Goal: Transaction & Acquisition: Download file/media

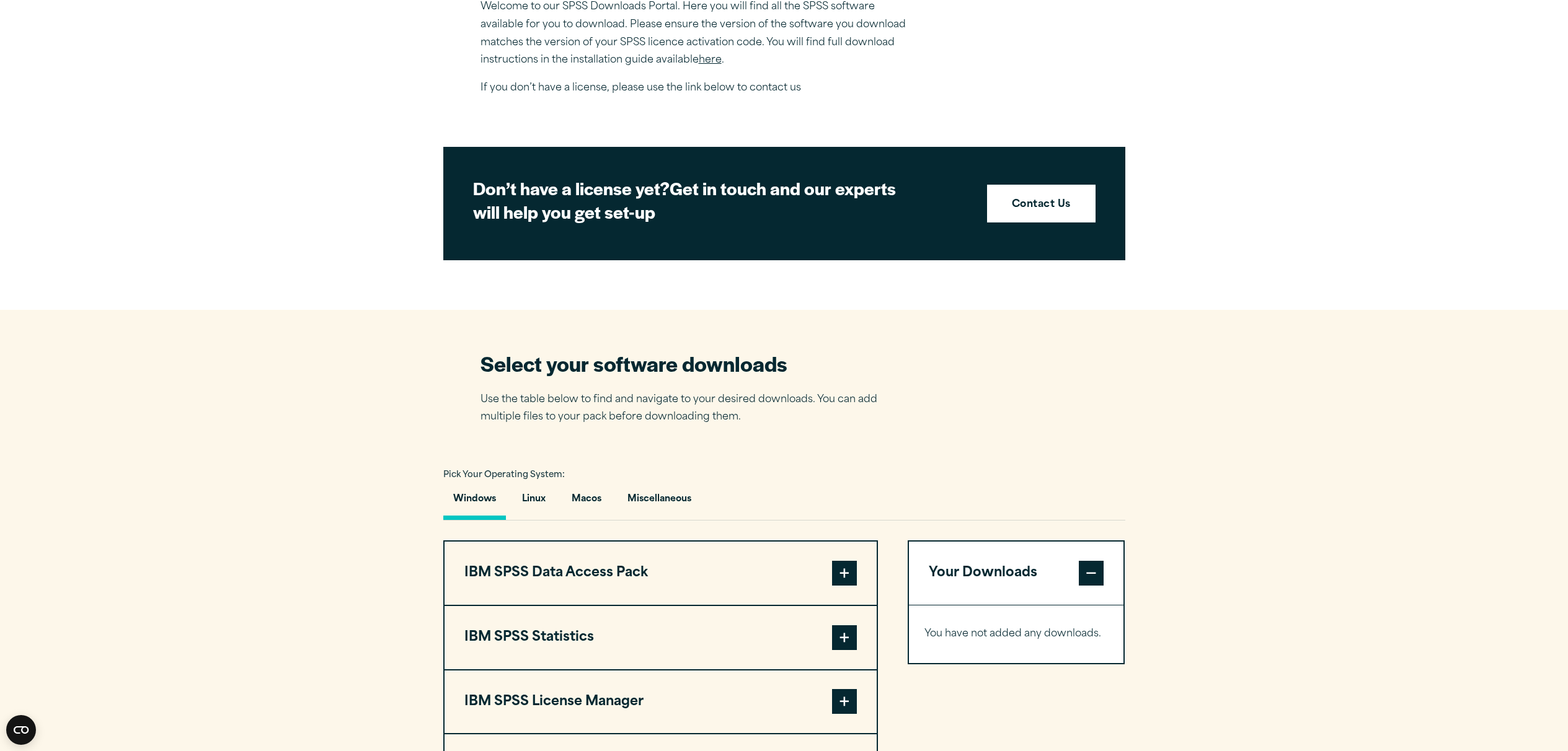
scroll to position [692, 0]
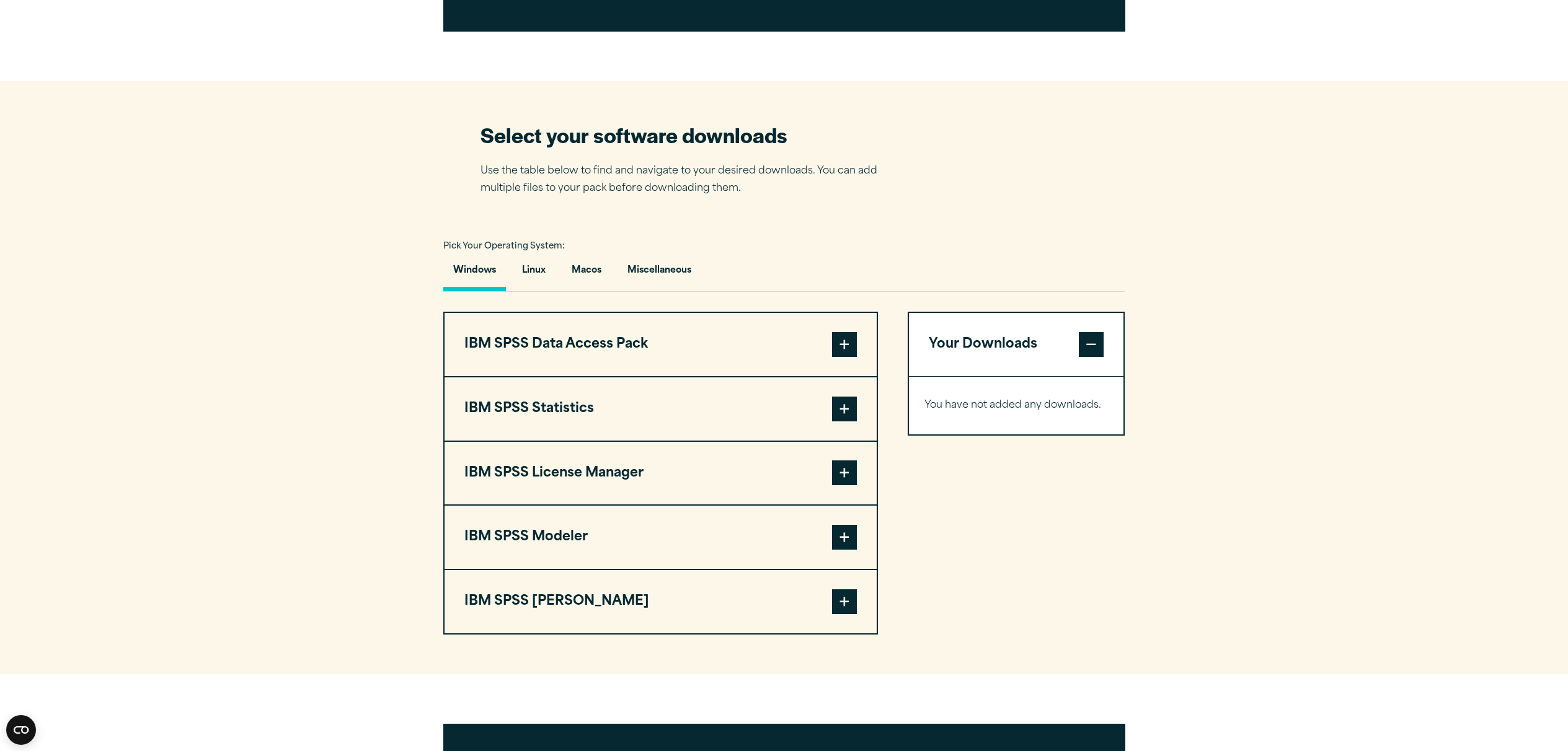
click at [840, 348] on span at bounding box center [844, 344] width 24 height 24
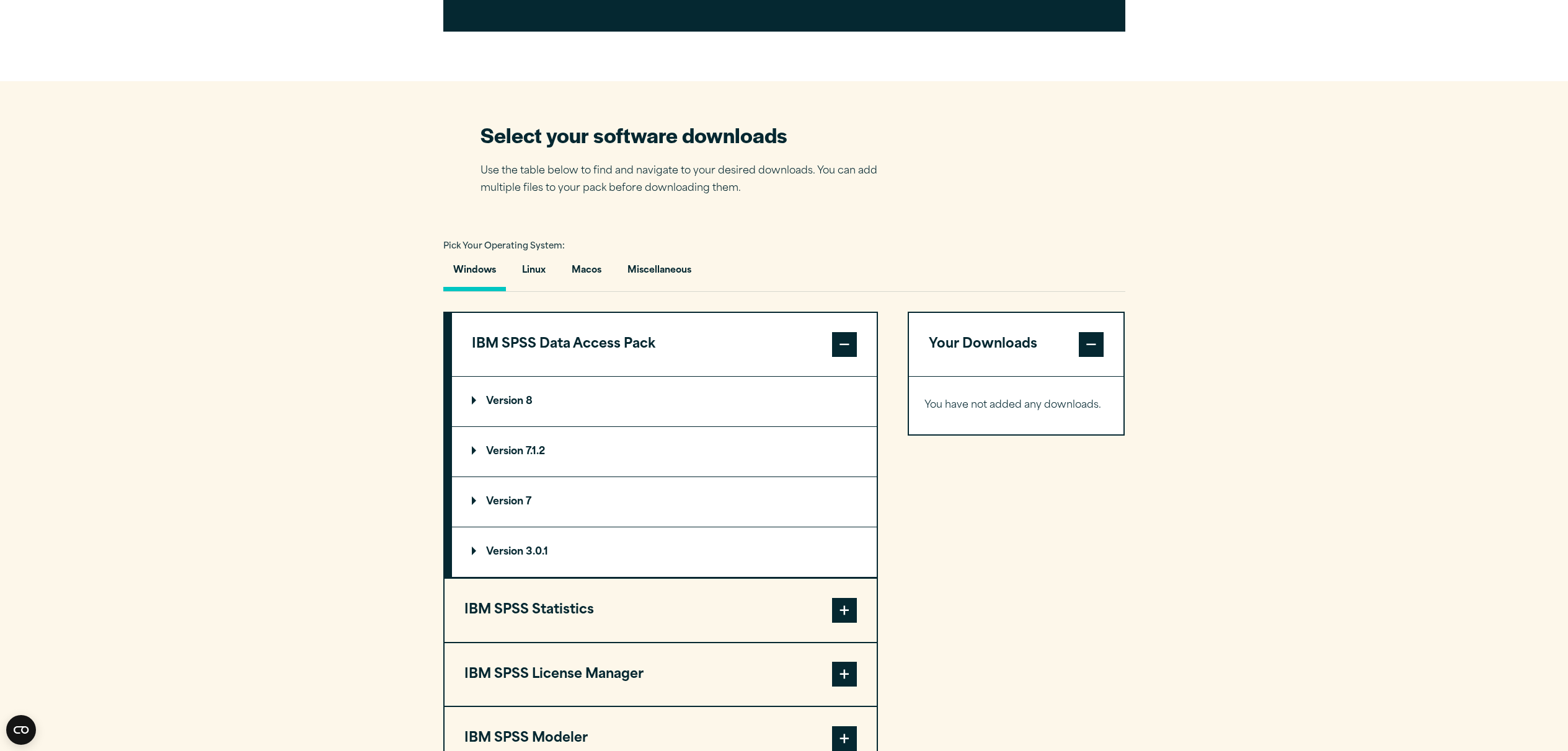
click at [840, 348] on span at bounding box center [844, 344] width 24 height 24
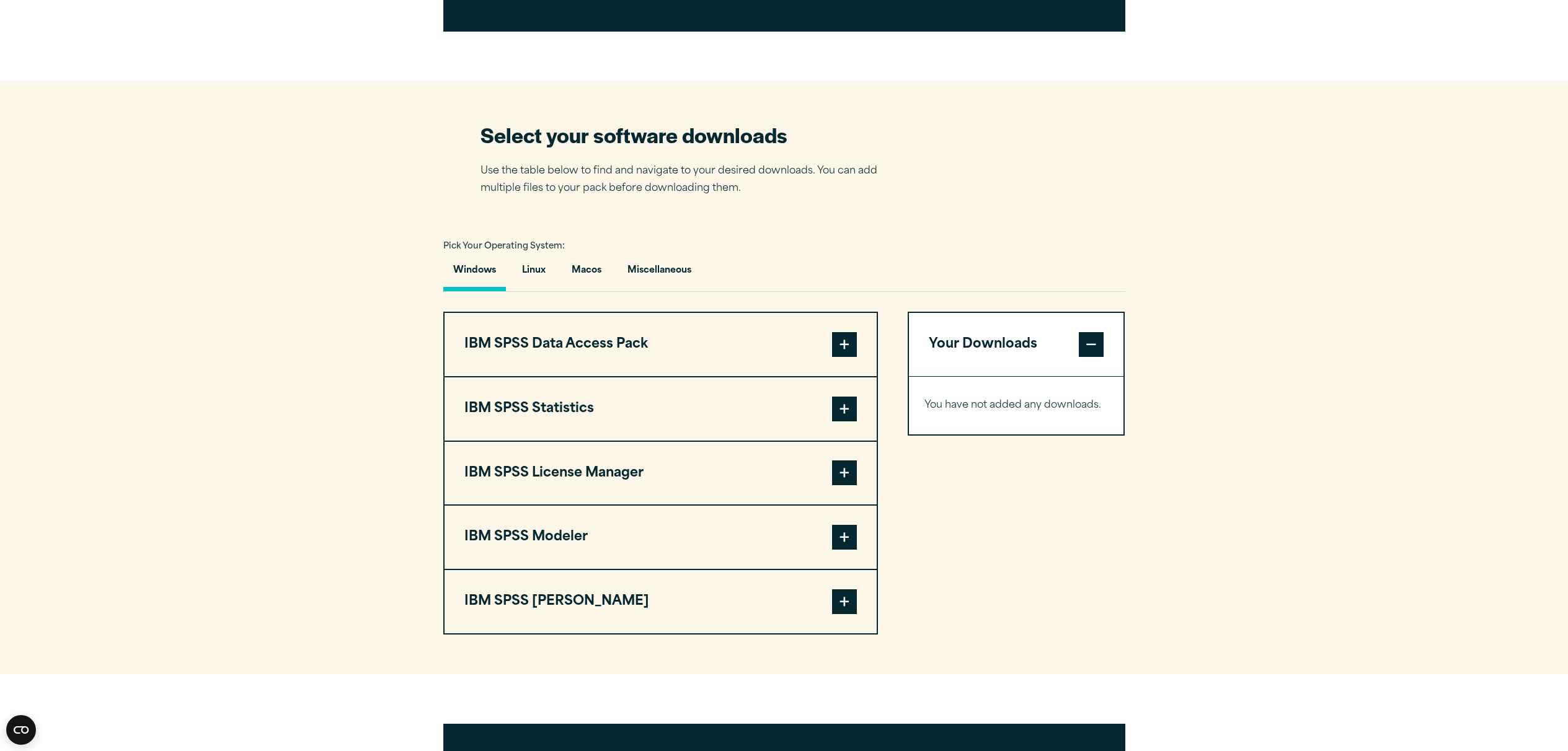
click at [855, 410] on span at bounding box center [844, 409] width 24 height 24
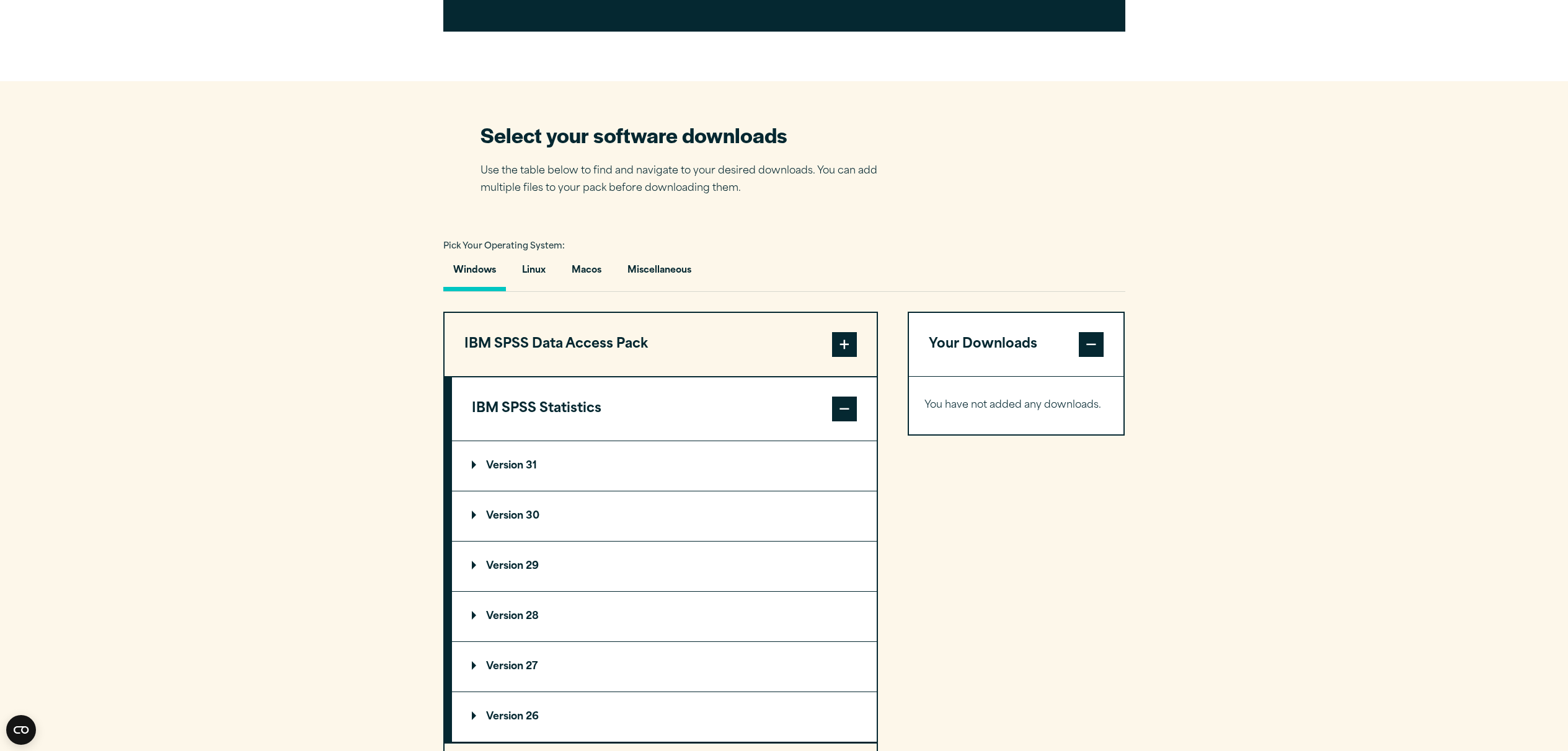
click at [521, 469] on p "Version 31" at bounding box center [505, 466] width 65 height 10
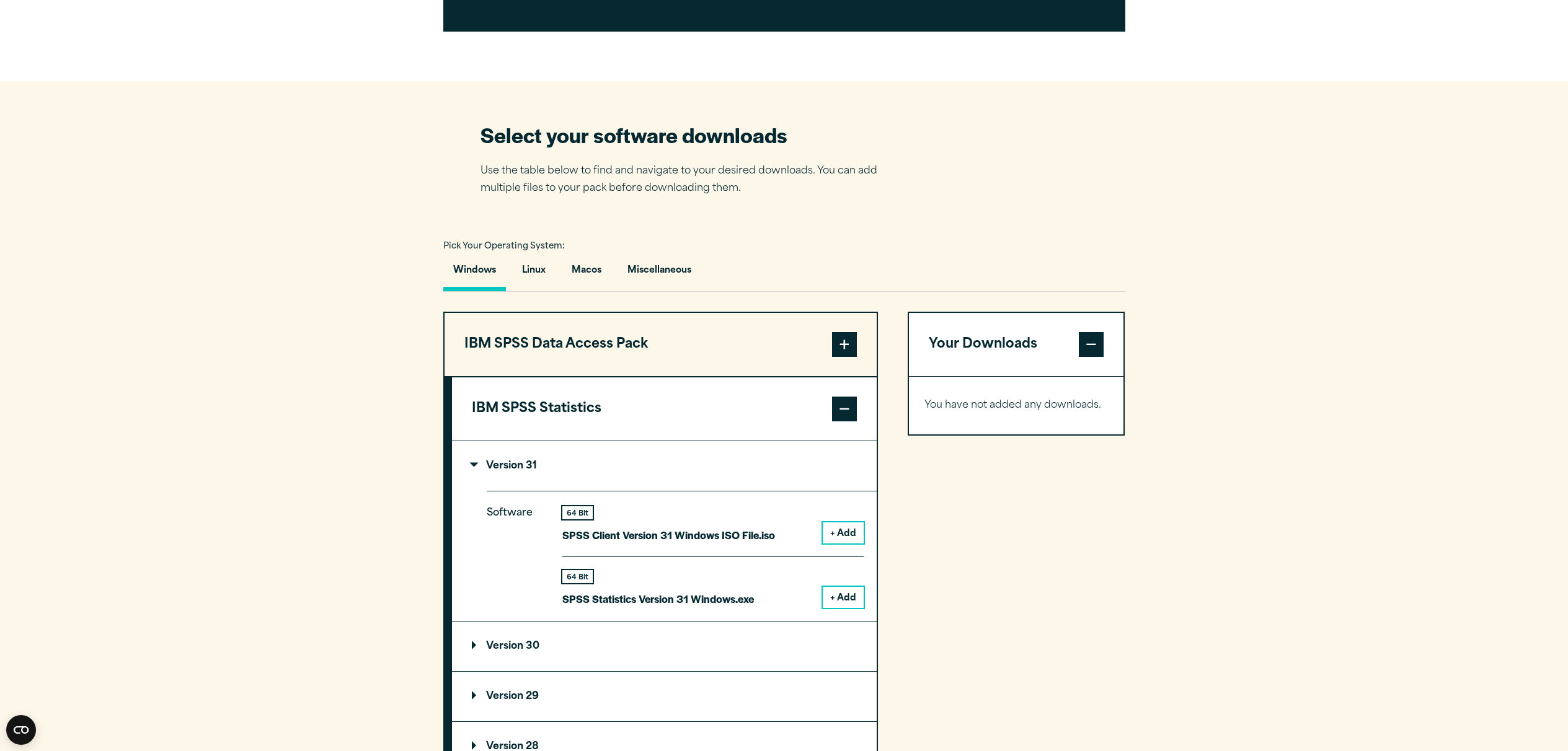
click at [845, 534] on button "+ Add" at bounding box center [843, 533] width 41 height 21
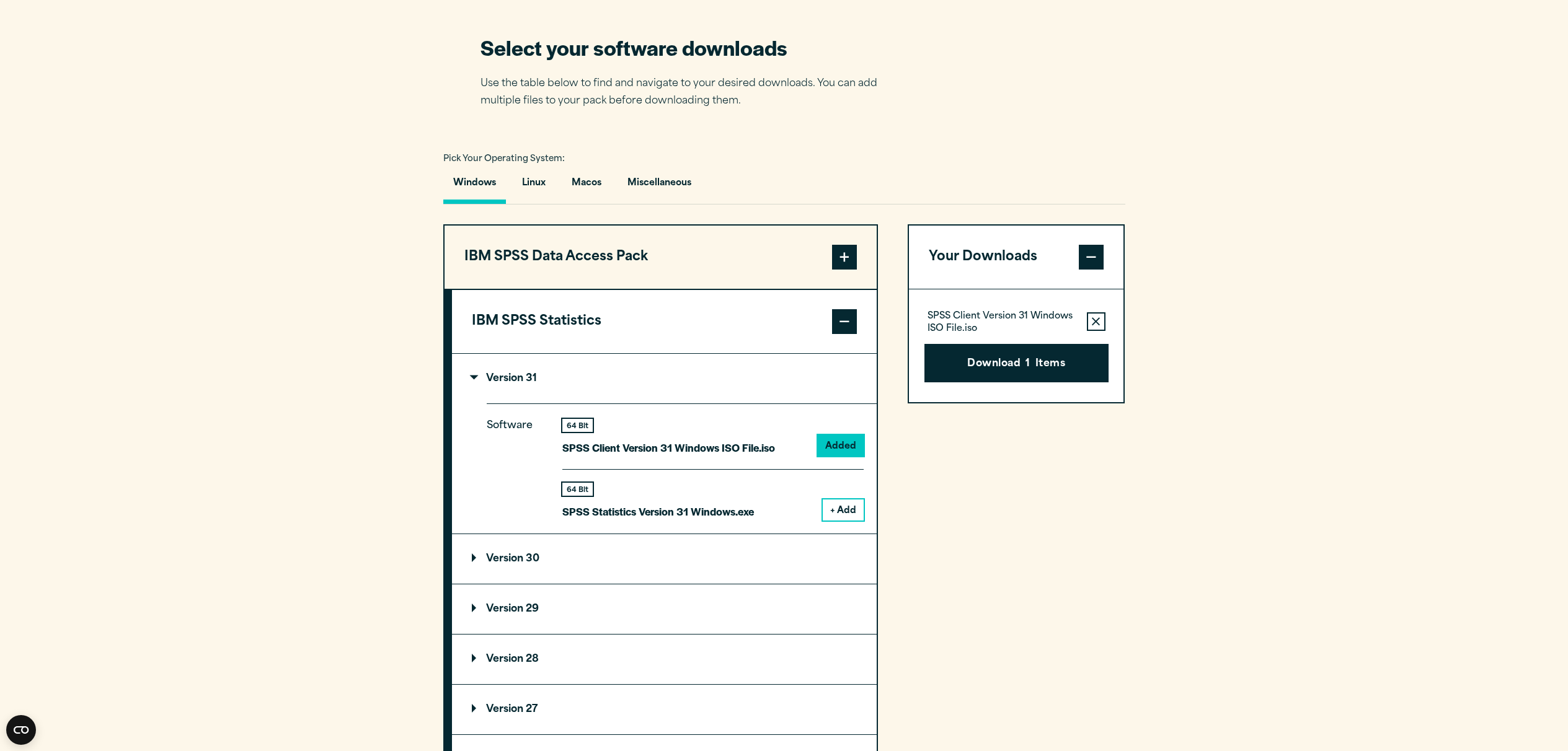
scroll to position [777, 0]
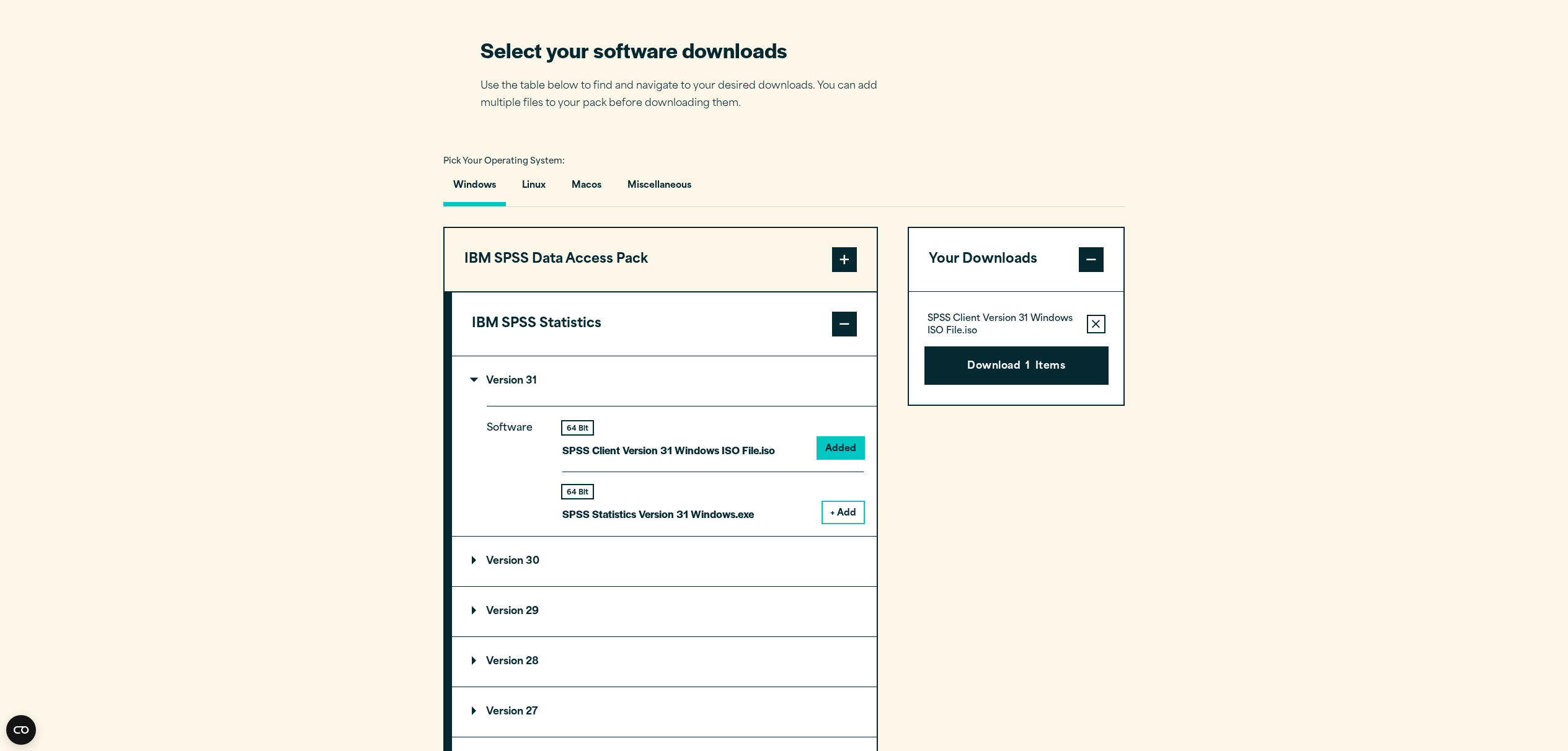
click at [847, 331] on span at bounding box center [844, 323] width 24 height 24
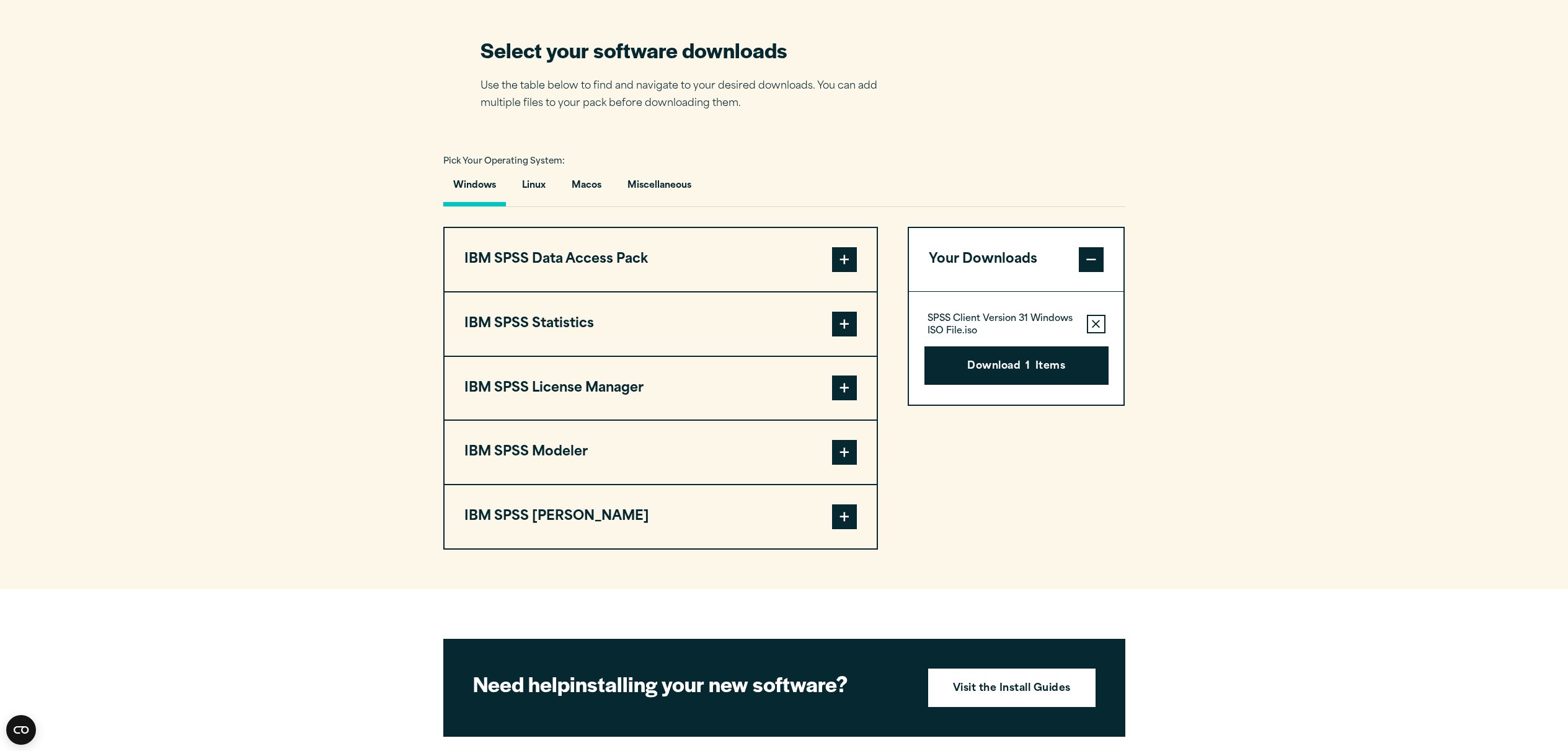
click at [850, 510] on span at bounding box center [844, 516] width 24 height 24
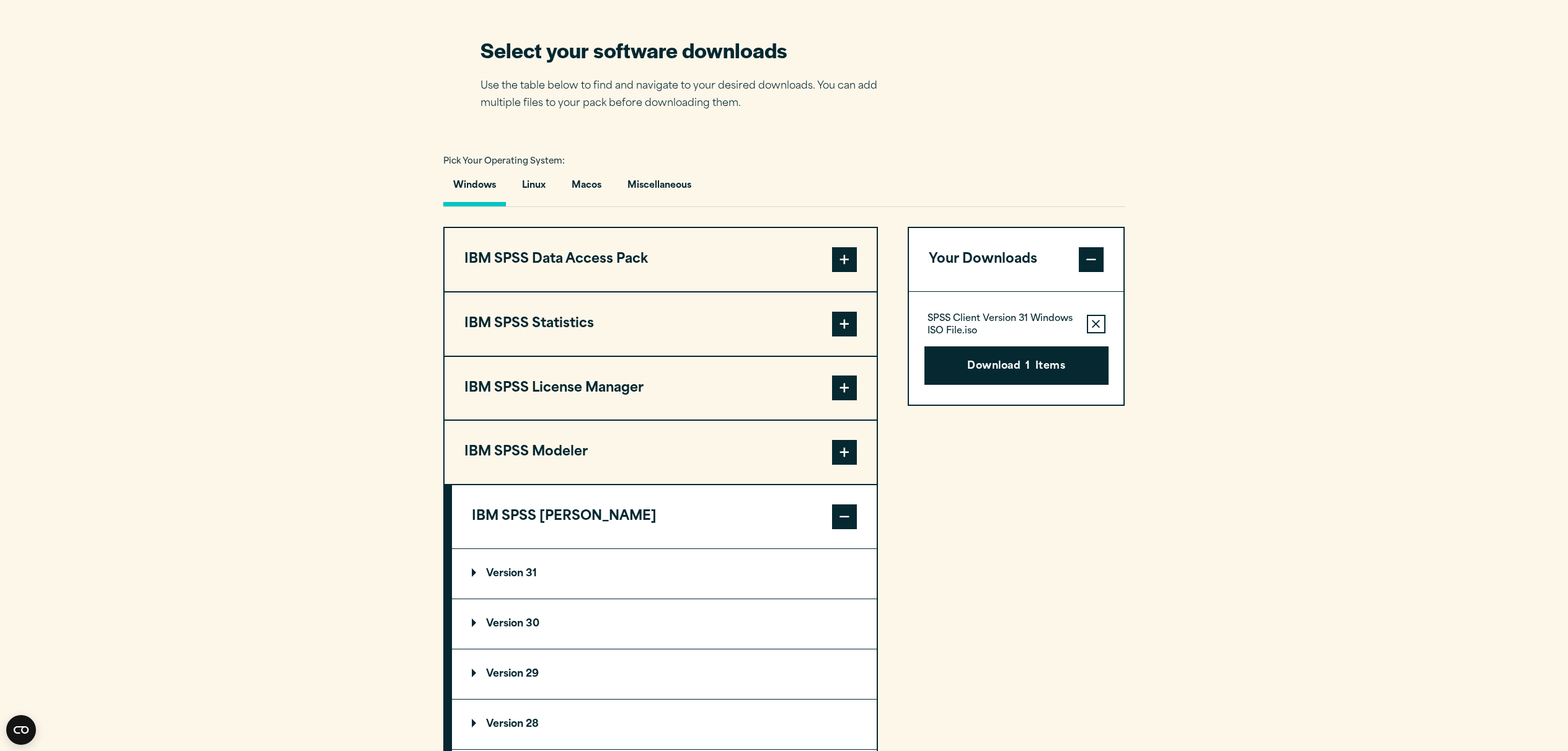
click at [586, 563] on summary "Version 31" at bounding box center [664, 573] width 425 height 50
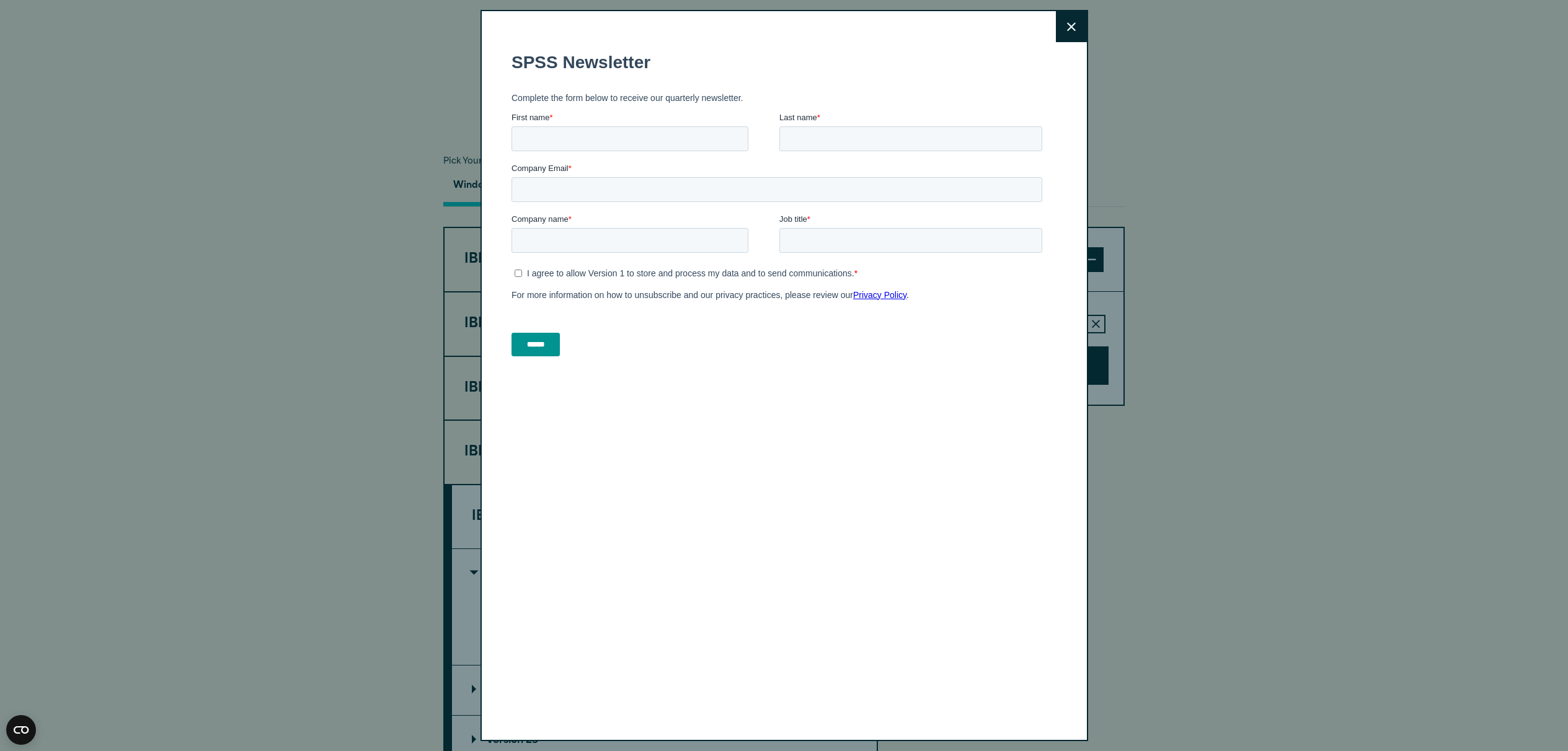
click at [849, 619] on body "SPSS Newsletter Complete the form below to receive our quarterly newsletter. Fi…" at bounding box center [779, 646] width 536 height 1211
click at [1056, 32] on button "Close" at bounding box center [1071, 26] width 31 height 31
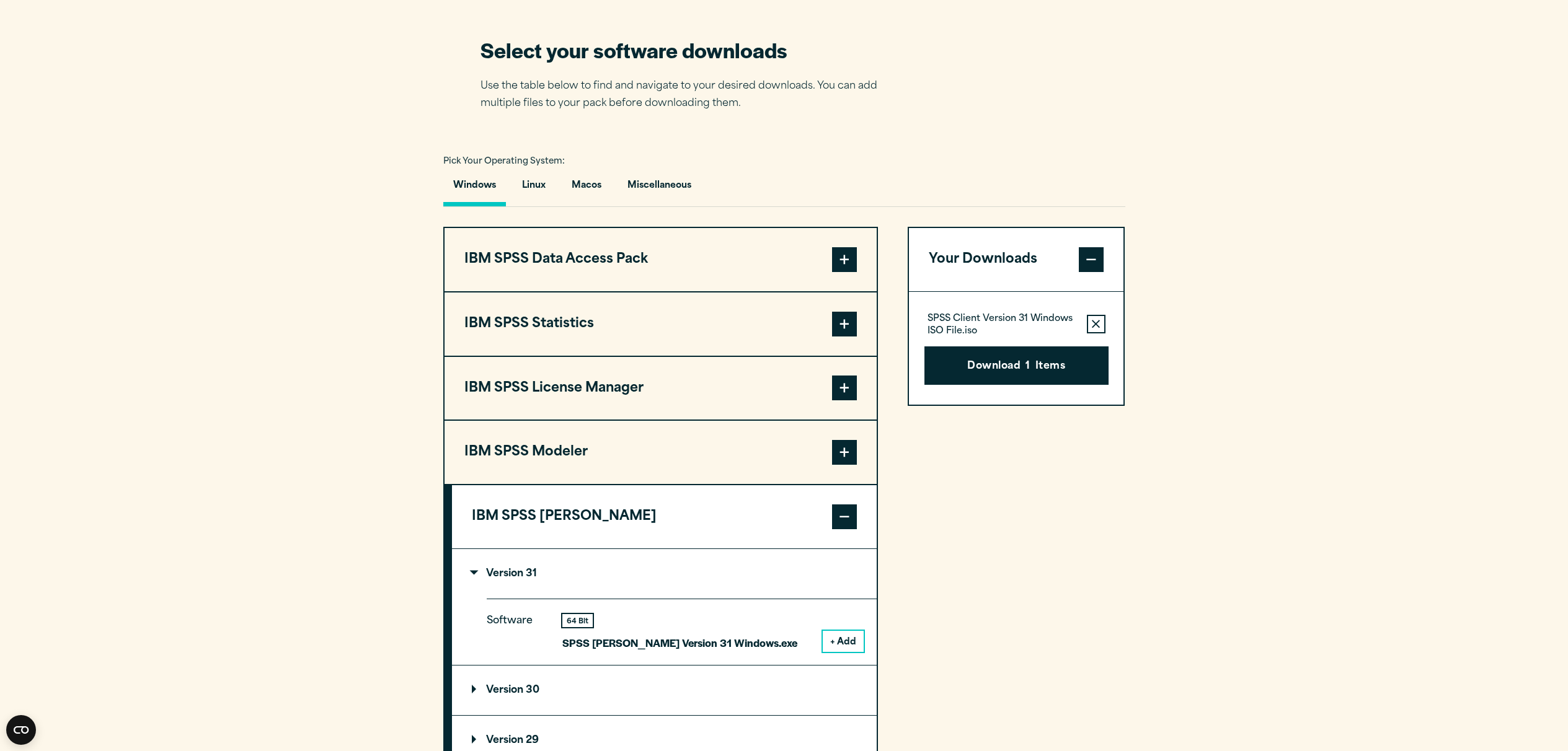
click at [849, 642] on button "+ Add" at bounding box center [843, 640] width 41 height 21
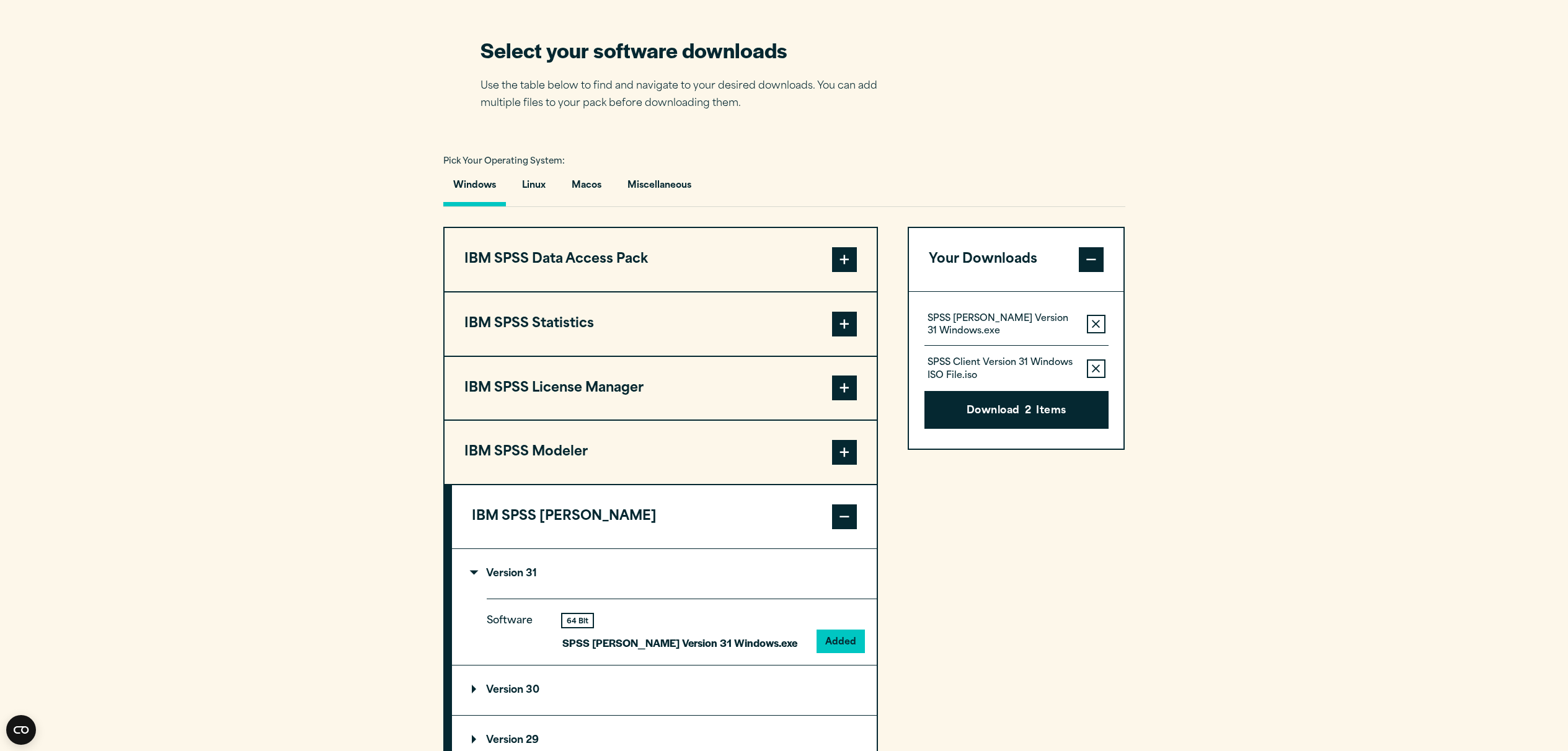
click at [837, 326] on span at bounding box center [844, 323] width 24 height 24
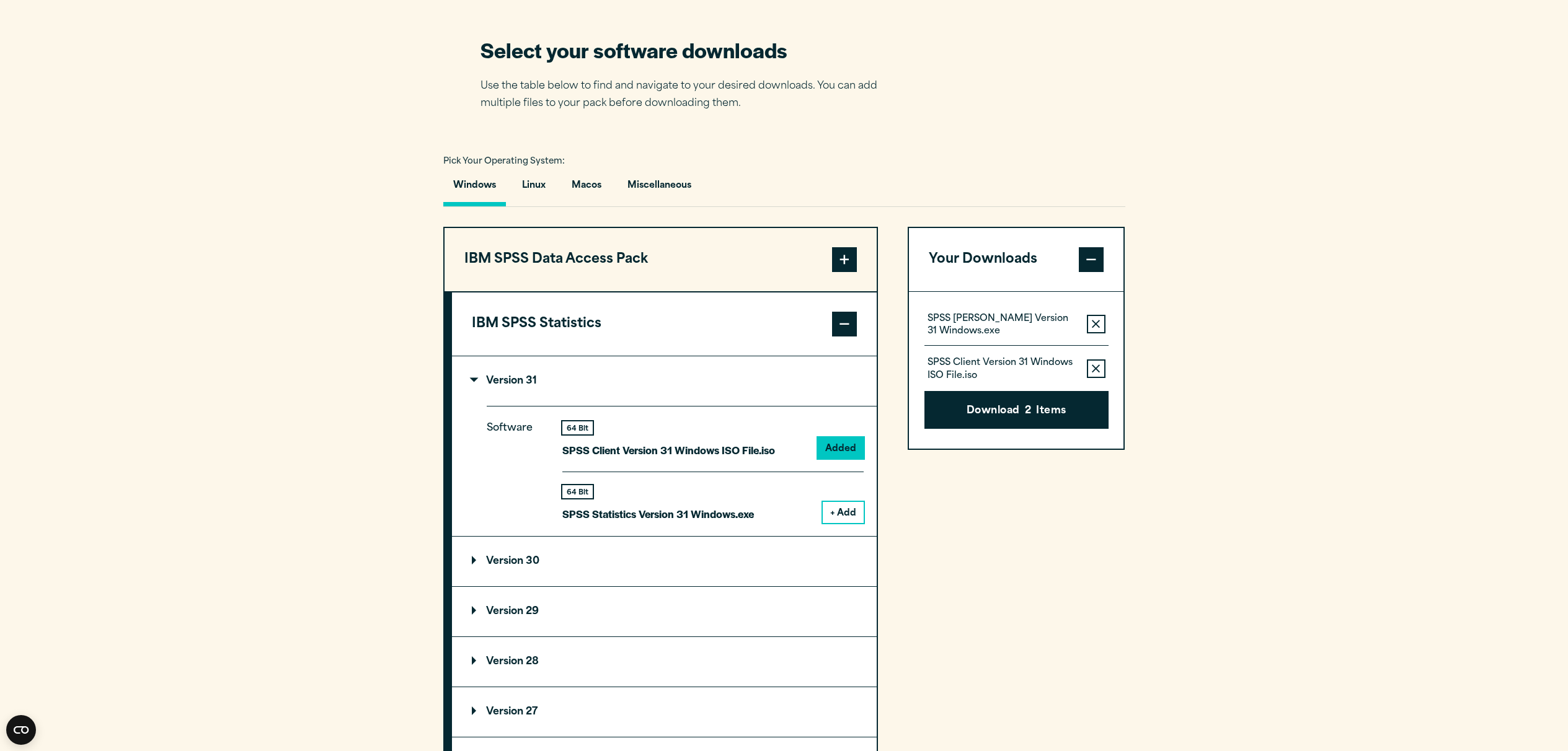
click at [852, 515] on button "+ Add" at bounding box center [843, 512] width 41 height 21
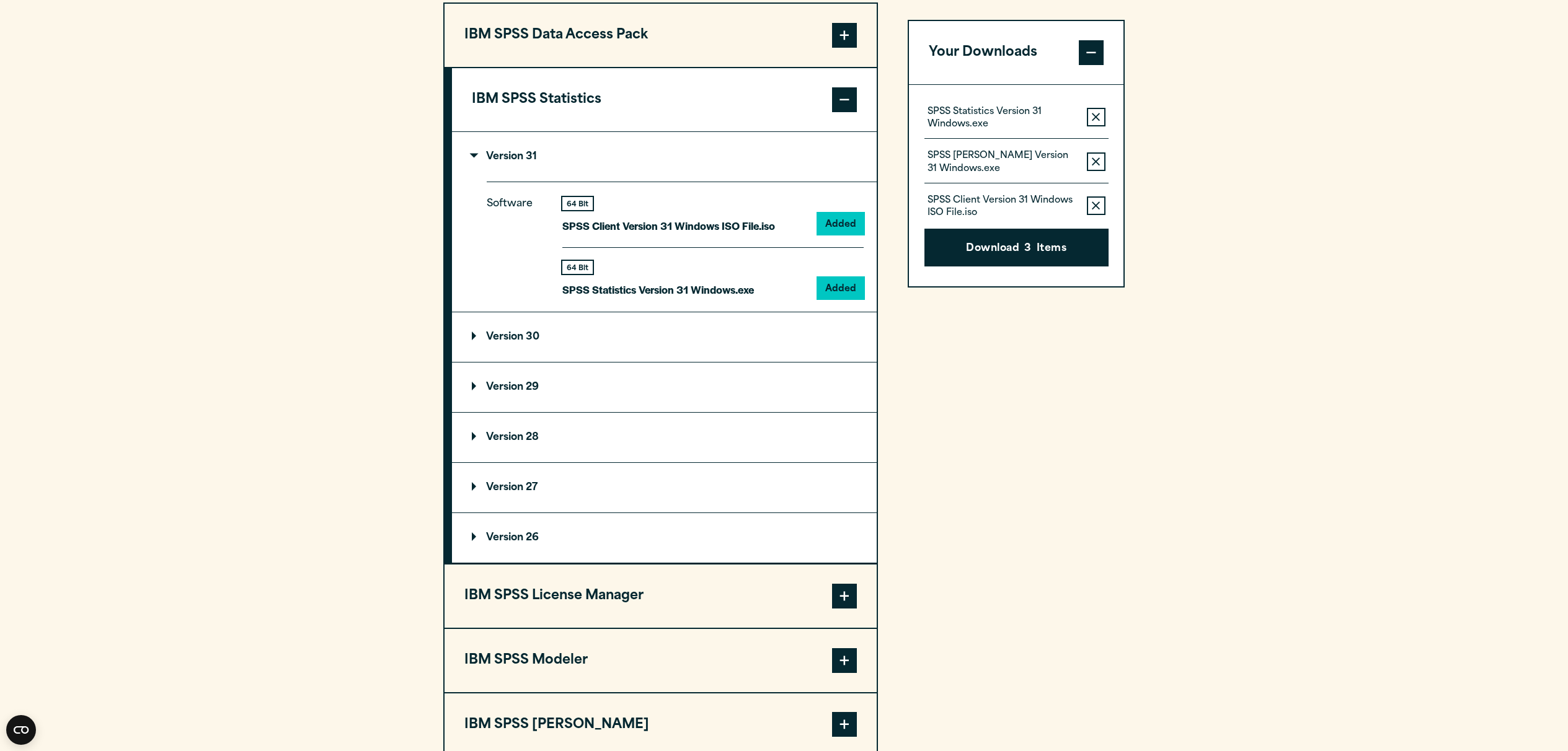
scroll to position [1025, 0]
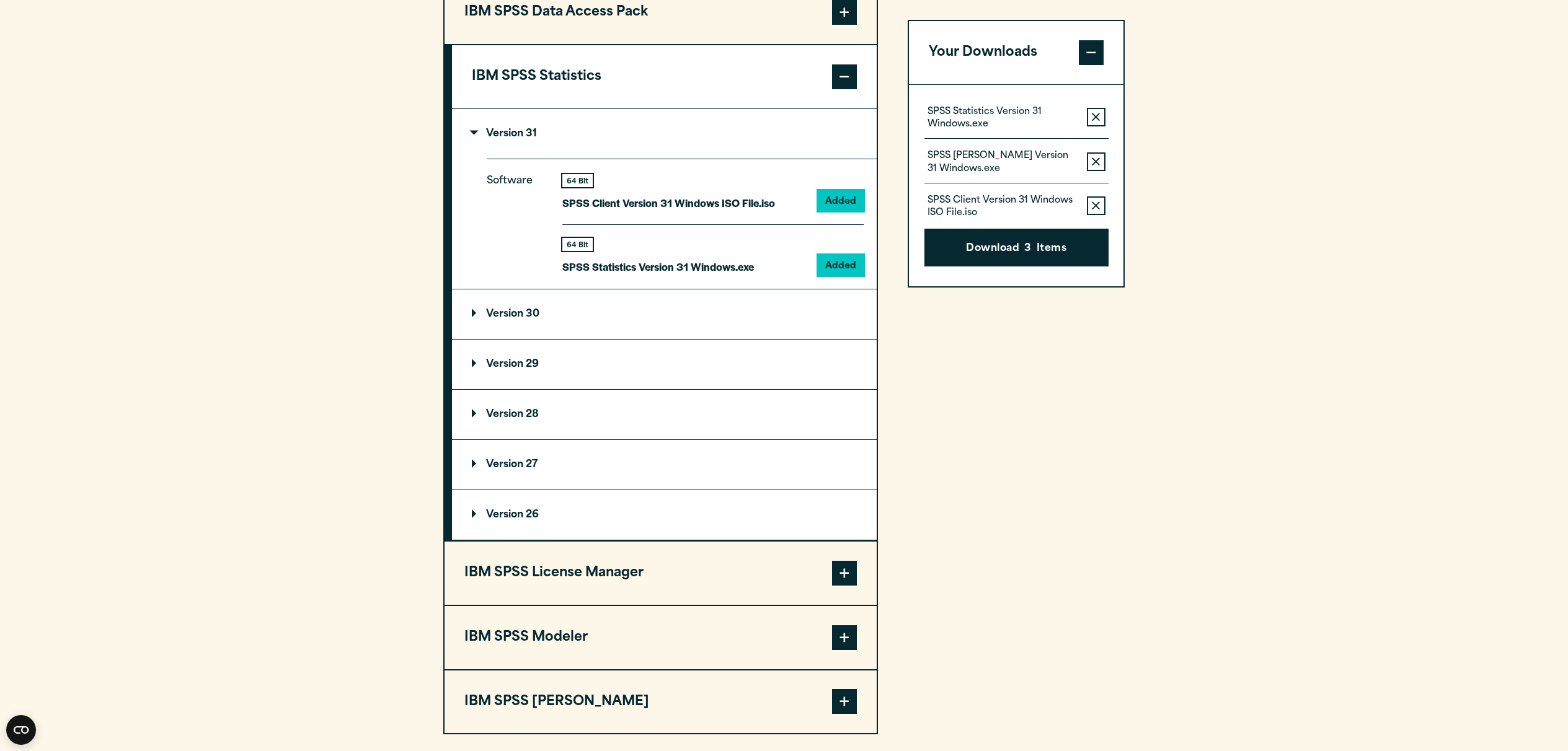
click at [843, 572] on span at bounding box center [844, 573] width 24 height 24
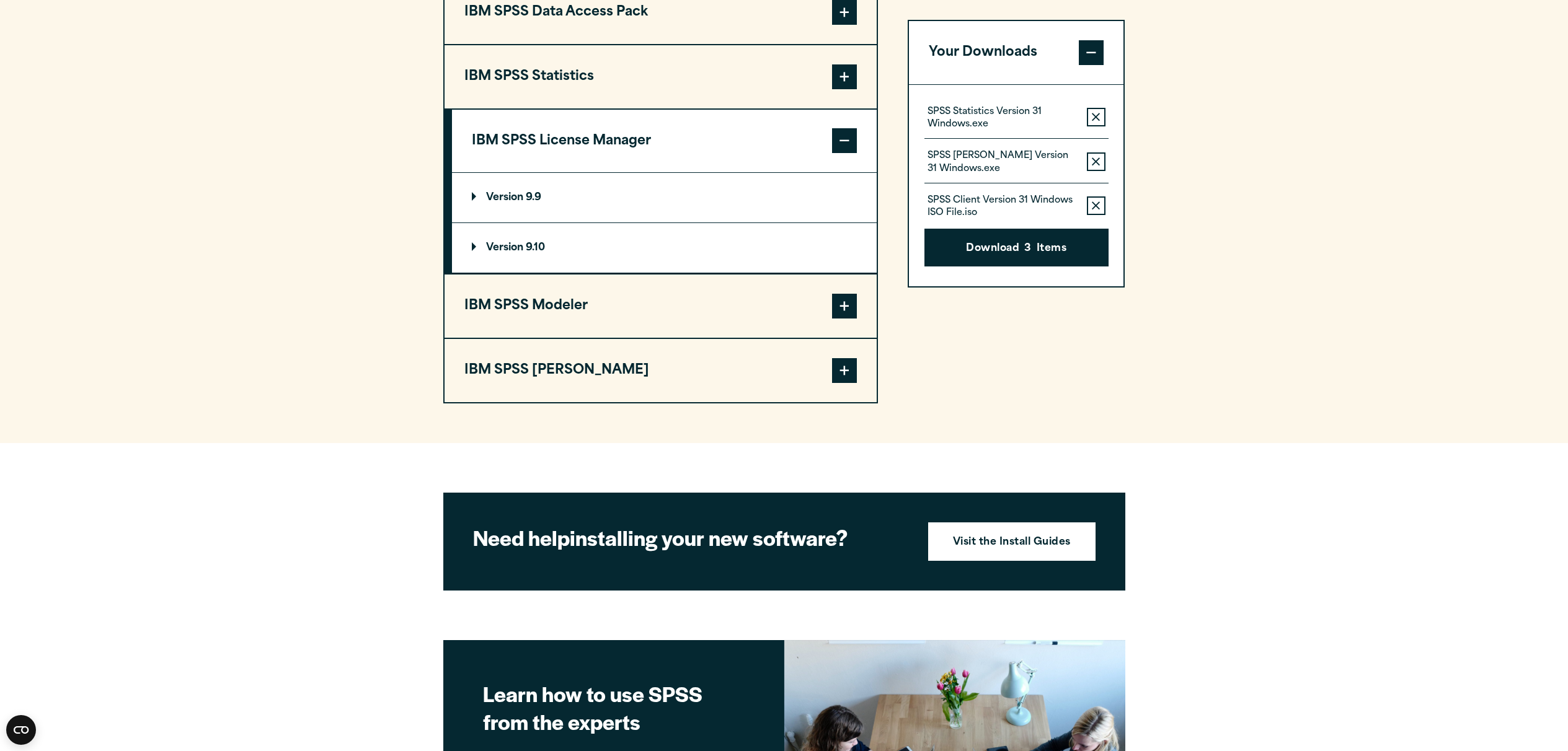
click at [542, 252] on p "Version 9.10" at bounding box center [508, 247] width 73 height 10
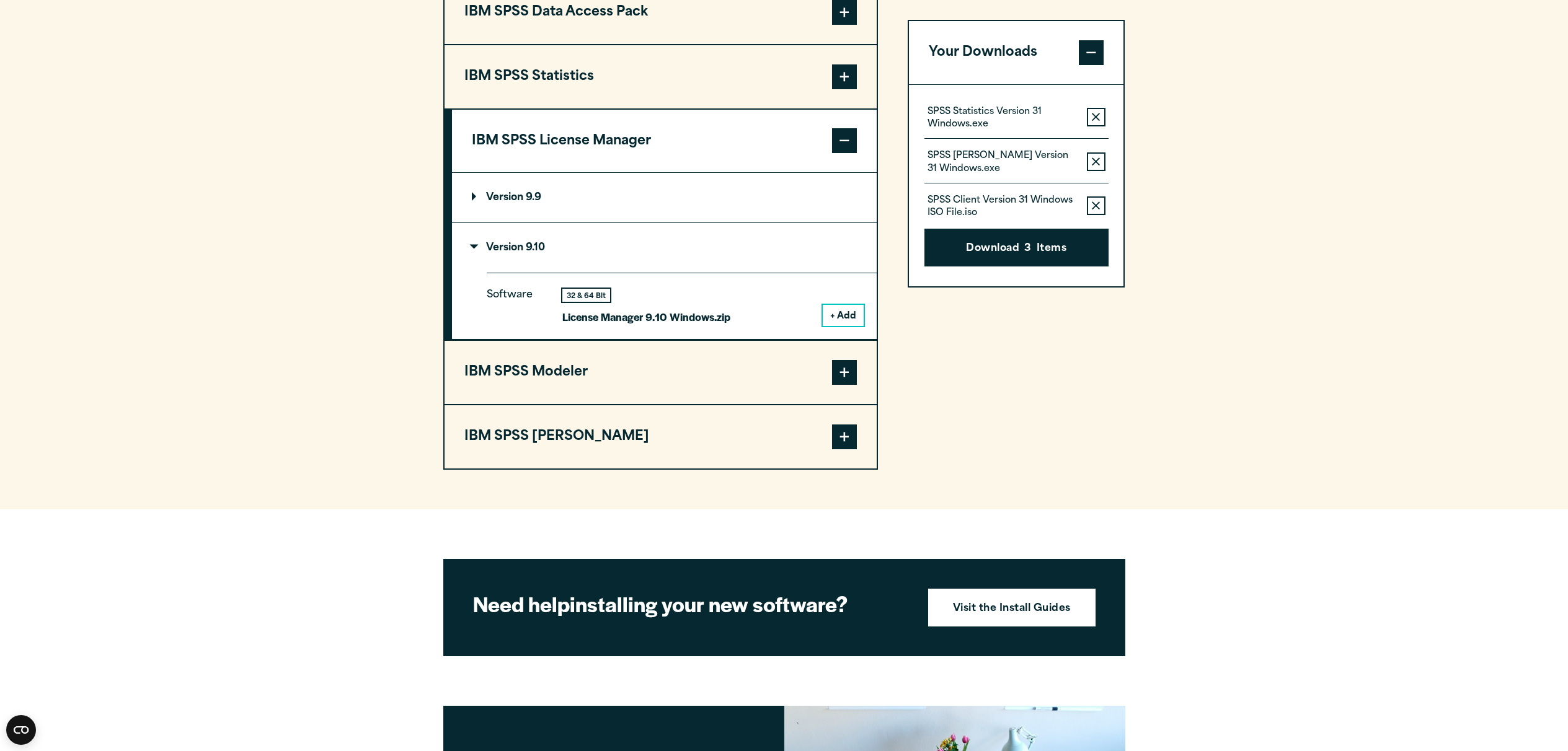
click at [840, 312] on button "+ Add" at bounding box center [843, 315] width 41 height 21
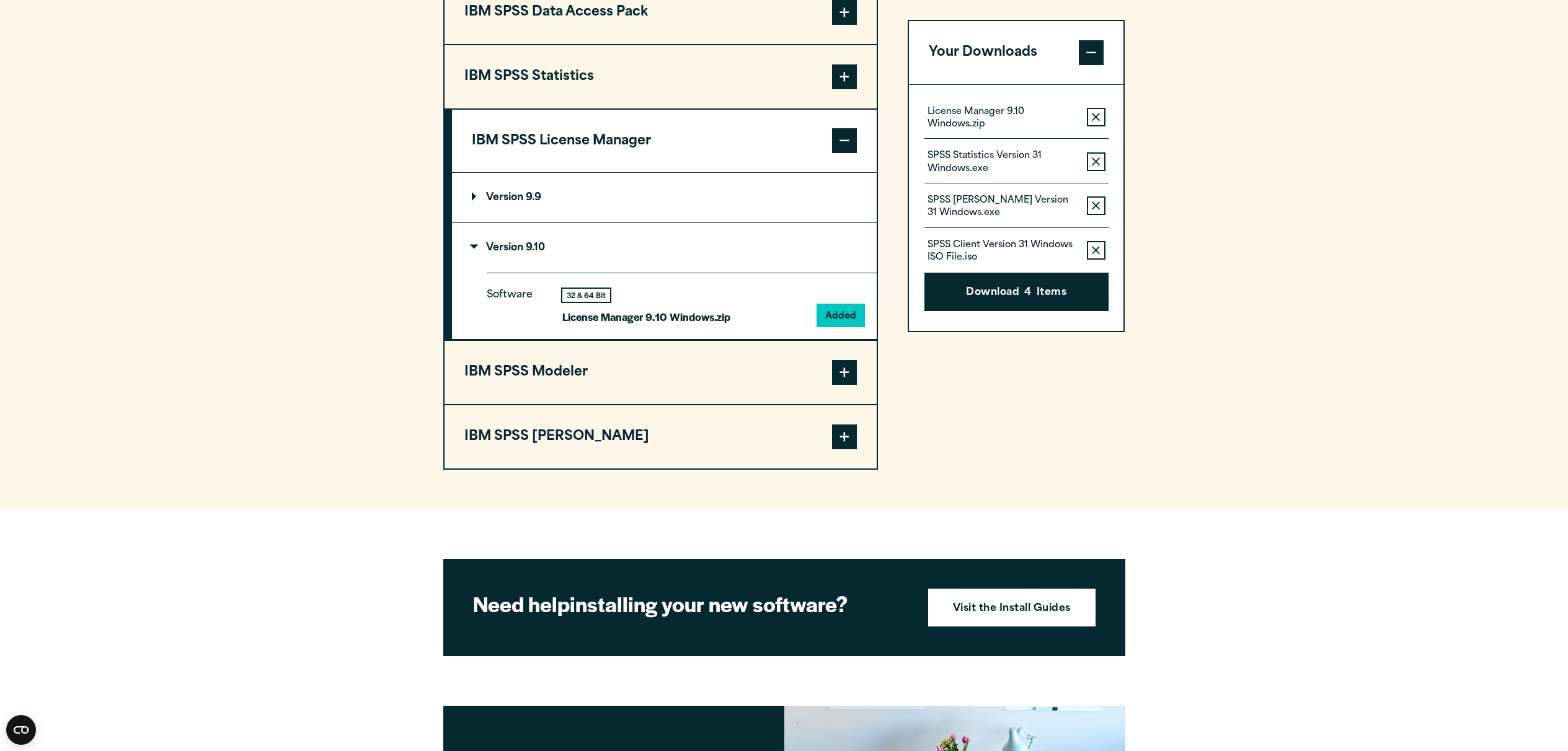
click at [1060, 289] on button "Download 4 Items" at bounding box center [1016, 292] width 184 height 38
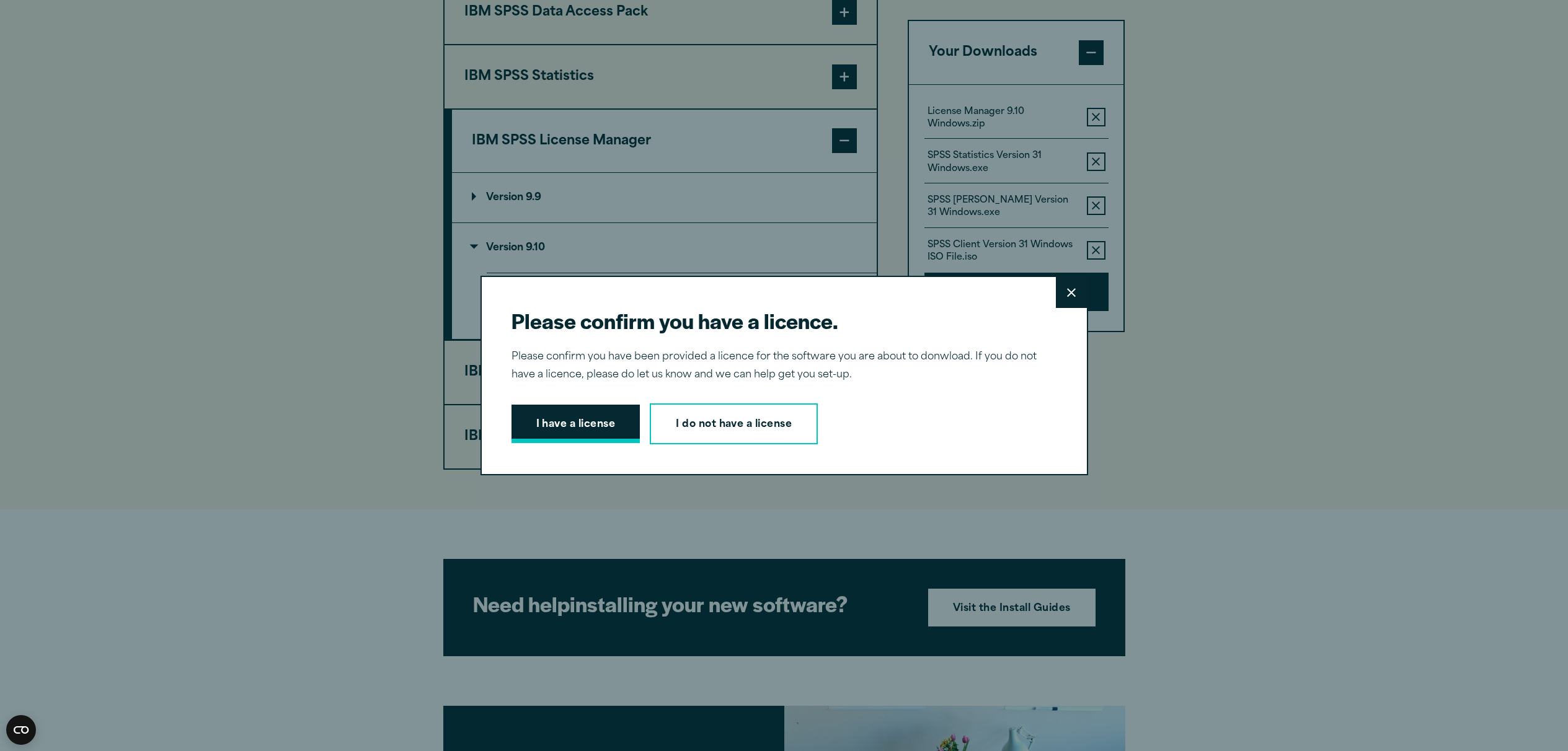
click at [597, 424] on button "I have a license" at bounding box center [576, 424] width 129 height 38
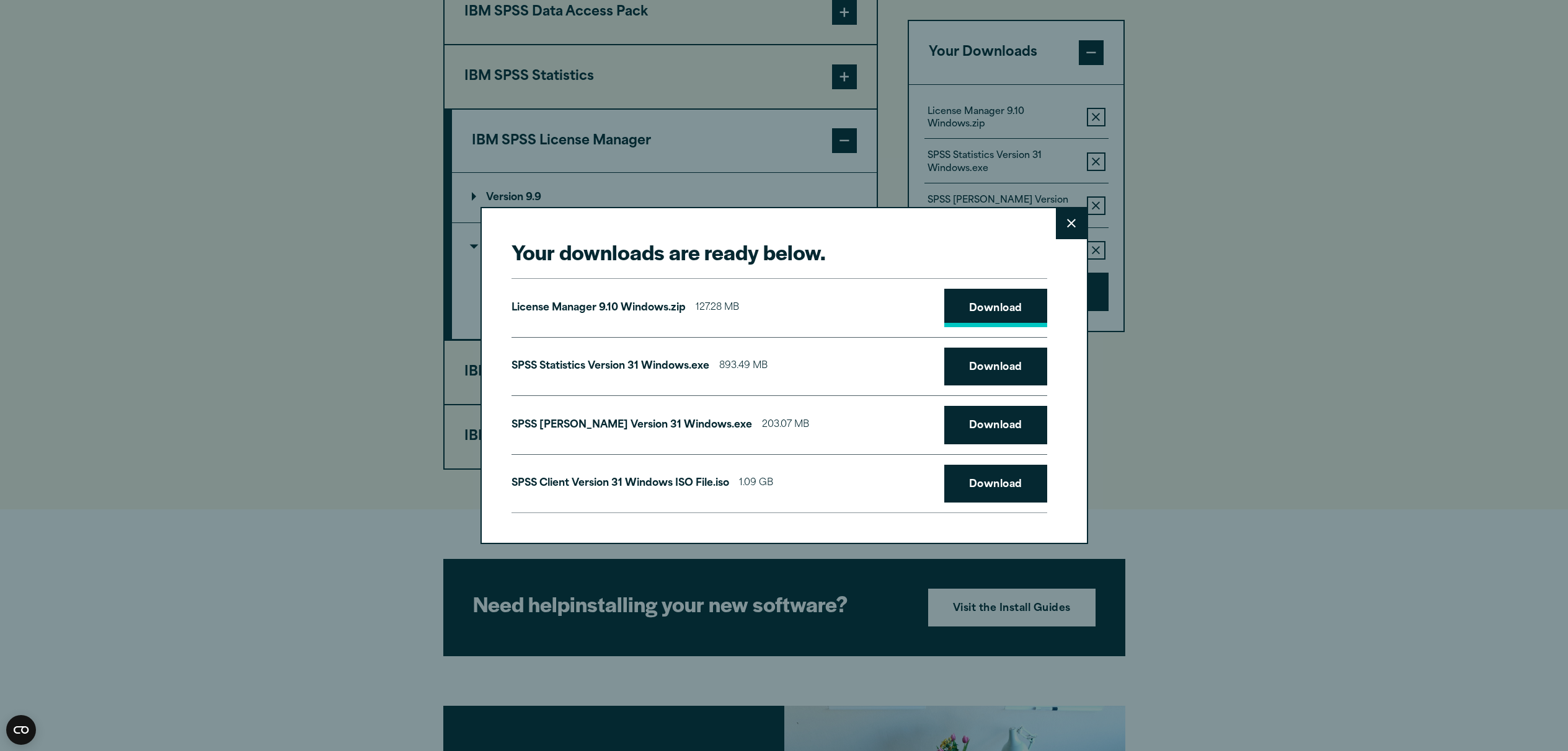
click at [1002, 305] on link "Download" at bounding box center [996, 308] width 103 height 38
click at [1000, 364] on link "Download" at bounding box center [996, 367] width 103 height 38
click at [988, 420] on link "Download" at bounding box center [996, 425] width 103 height 38
